Goal: Entertainment & Leisure: Consume media (video, audio)

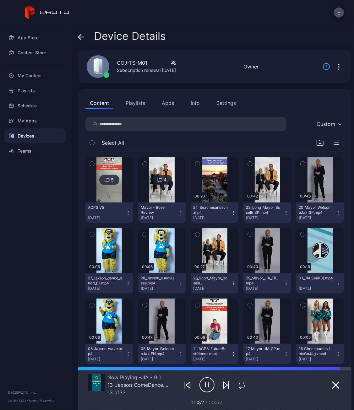
click at [154, 187] on img at bounding box center [161, 179] width 25 height 45
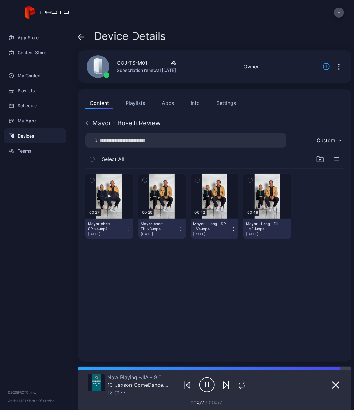
click at [110, 187] on button "button" at bounding box center [109, 196] width 48 height 45
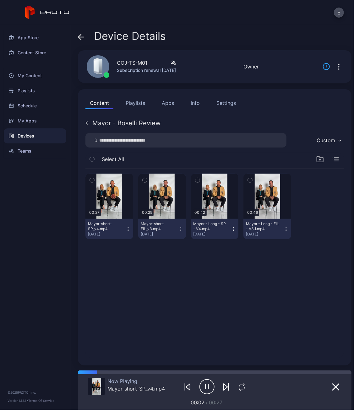
click at [199, 187] on icon "button" at bounding box center [206, 387] width 15 height 16
click at [138, 105] on button "Playlists" at bounding box center [135, 103] width 28 height 13
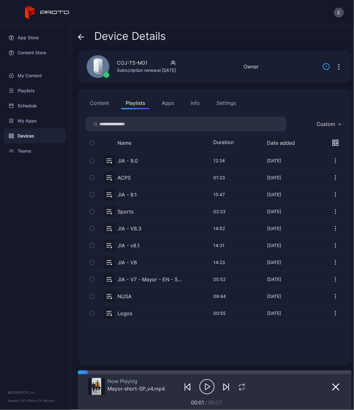
click at [128, 160] on button "button" at bounding box center [214, 160] width 258 height 17
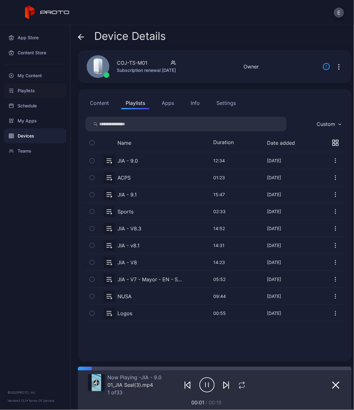
click at [28, 86] on div "Playlists" at bounding box center [35, 90] width 62 height 15
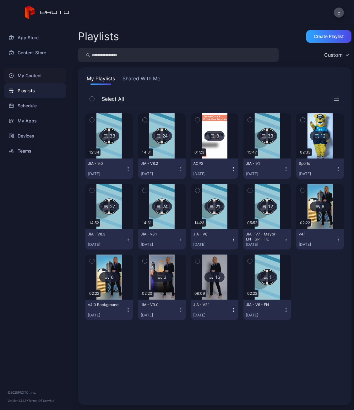
click at [47, 78] on div "My Content" at bounding box center [35, 75] width 62 height 15
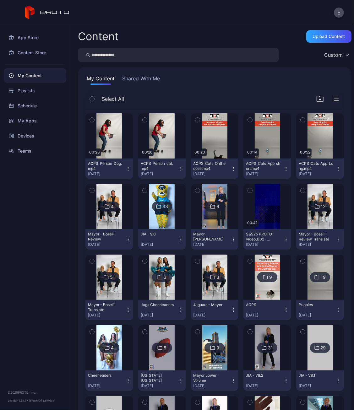
click at [112, 187] on img at bounding box center [108, 206] width 25 height 45
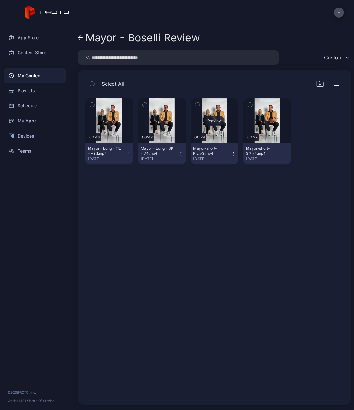
click at [218, 135] on div "Preview" at bounding box center [215, 120] width 48 height 45
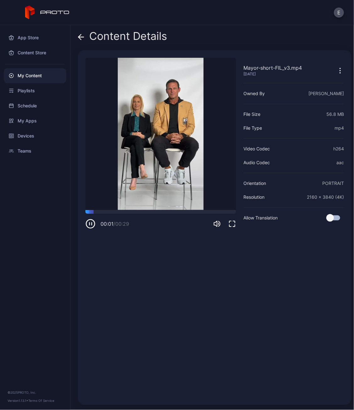
click at [228, 187] on icon "button" at bounding box center [232, 224] width 8 height 8
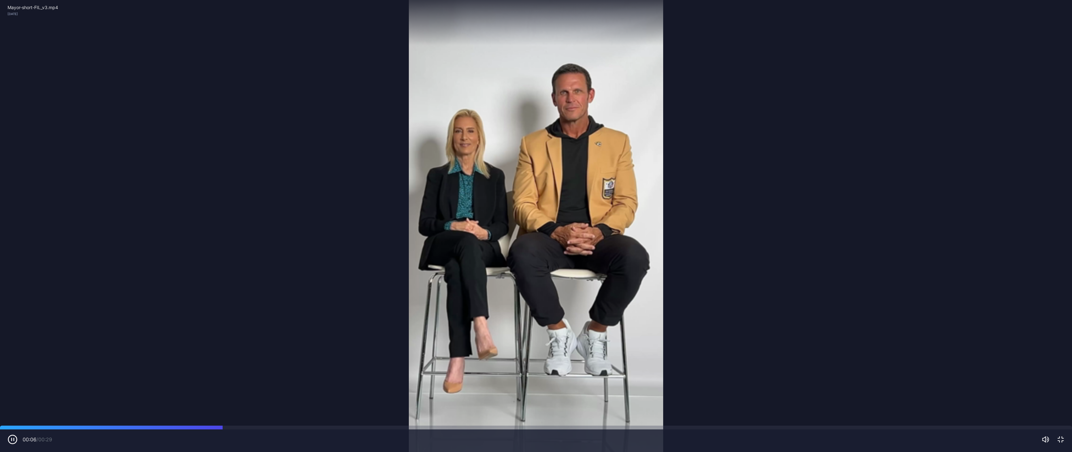
click at [353, 187] on icon "button" at bounding box center [1061, 440] width 8 height 8
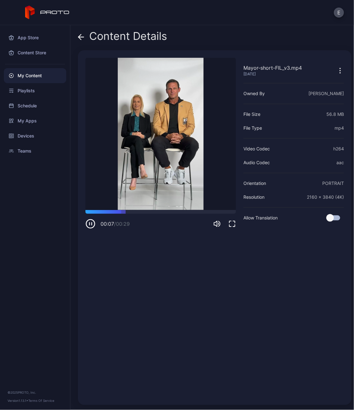
click at [80, 36] on icon at bounding box center [81, 37] width 6 height 6
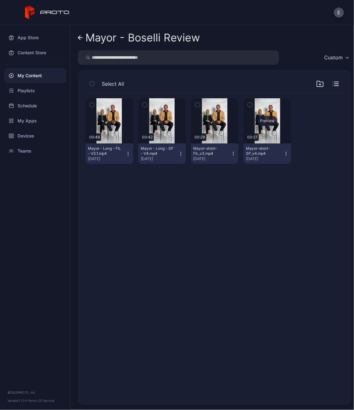
click at [258, 134] on div "Preview" at bounding box center [267, 120] width 48 height 45
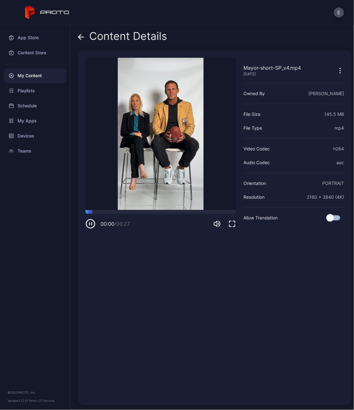
click at [228, 187] on icon "button" at bounding box center [232, 224] width 8 height 8
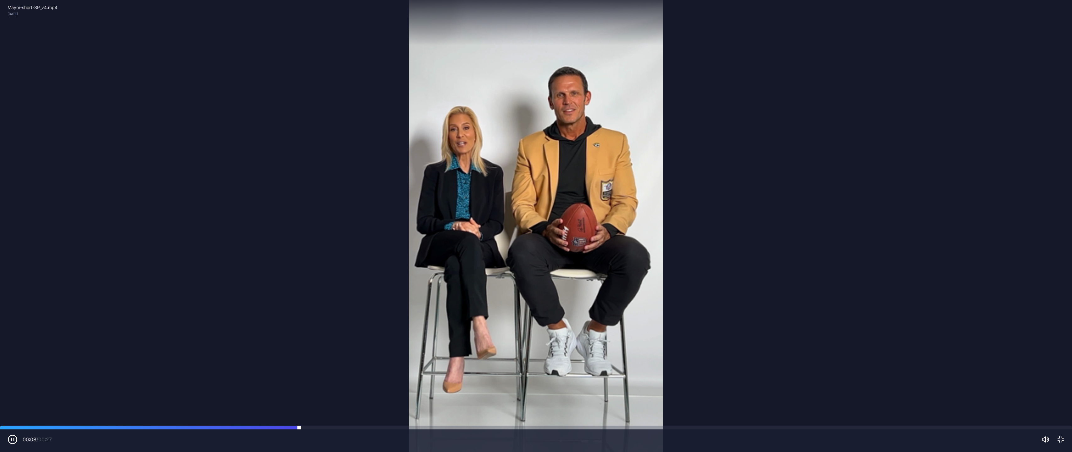
click at [15, 187] on div at bounding box center [536, 428] width 1072 height 4
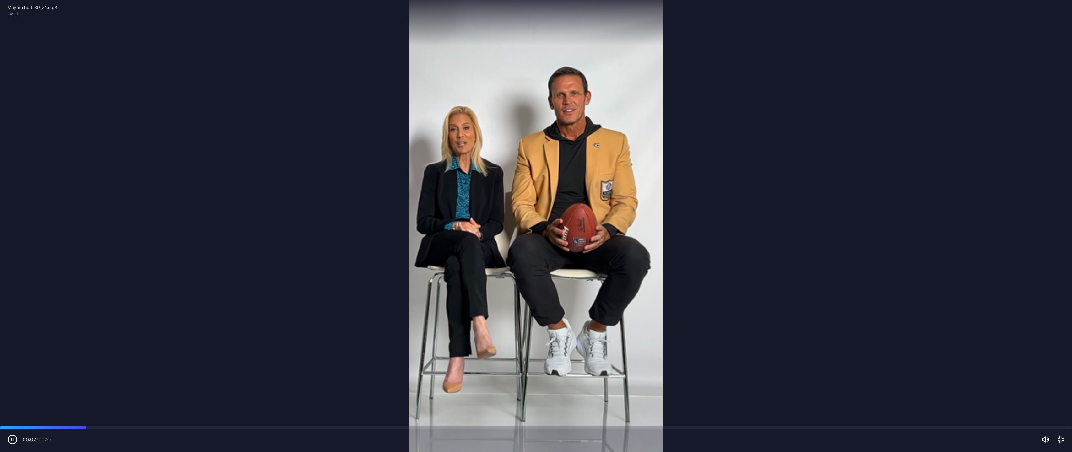
click at [13, 187] on div "Sorry, your browser doesn‘t support embedded videos 00:02 / 00:27 Mayor-short-S…" at bounding box center [536, 226] width 1072 height 452
click at [353, 187] on icon "button" at bounding box center [1061, 440] width 8 height 8
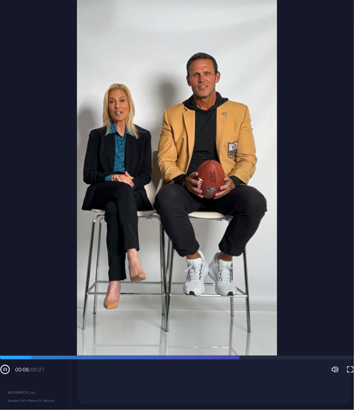
click at [82, 34] on icon at bounding box center [81, 37] width 6 height 6
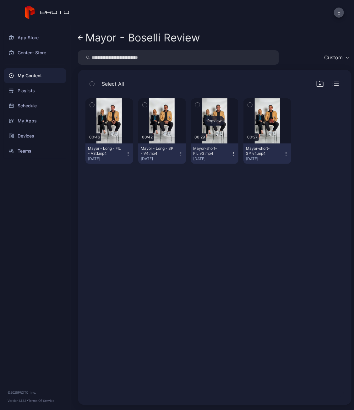
click at [210, 131] on div "Preview" at bounding box center [215, 120] width 48 height 45
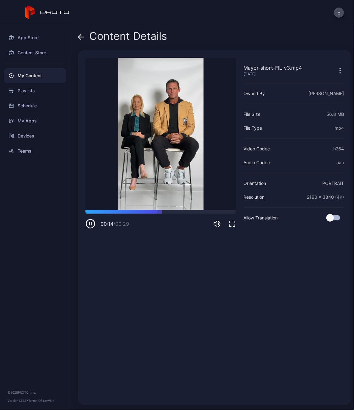
click at [90, 187] on icon "button" at bounding box center [90, 224] width 10 height 10
